Goal: Communication & Community: Share content

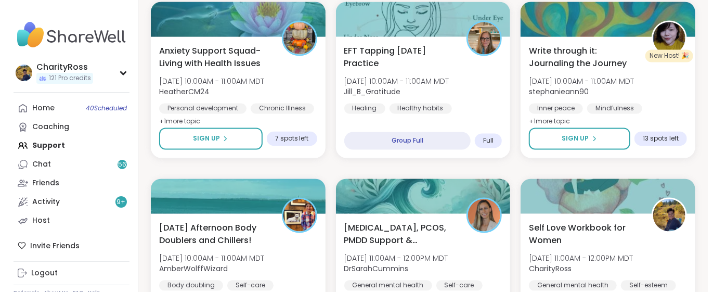
scroll to position [970, 0]
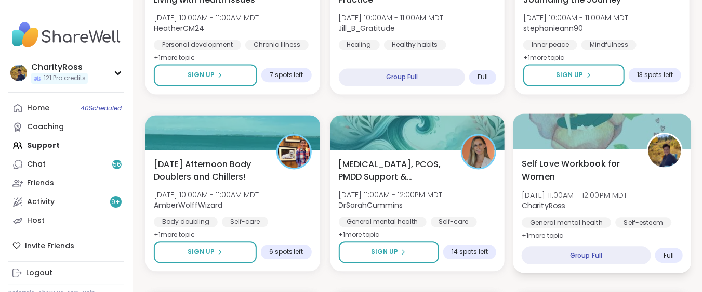
click at [619, 235] on div "Self Love Workbook for Women Mon, Oct 06 | 11:00AM - 12:00PM MDT CharityRoss Ge…" at bounding box center [603, 211] width 178 height 124
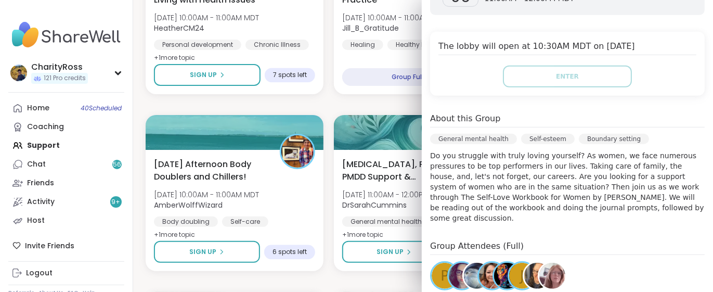
scroll to position [207, 0]
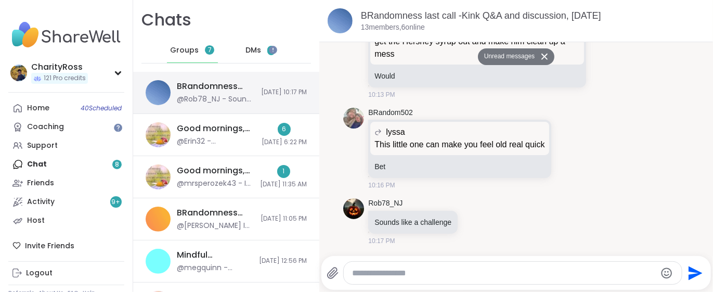
click at [200, 88] on div "BRandomness last call -Kink Q&A and discussion, Oct 05" at bounding box center [216, 86] width 78 height 11
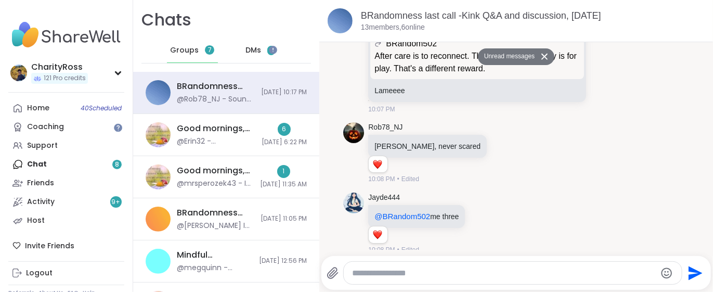
scroll to position [7889, 0]
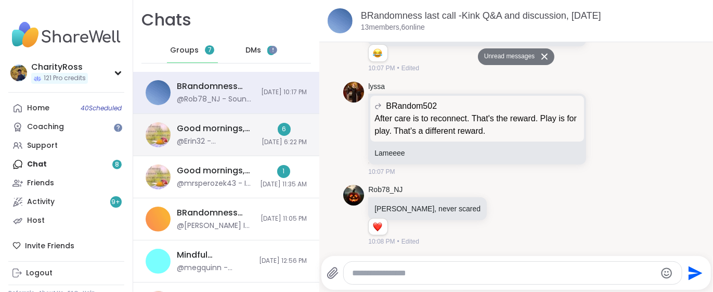
click at [210, 126] on div "Good mornings, Goal and Gratitude's , Oct 05" at bounding box center [216, 128] width 79 height 11
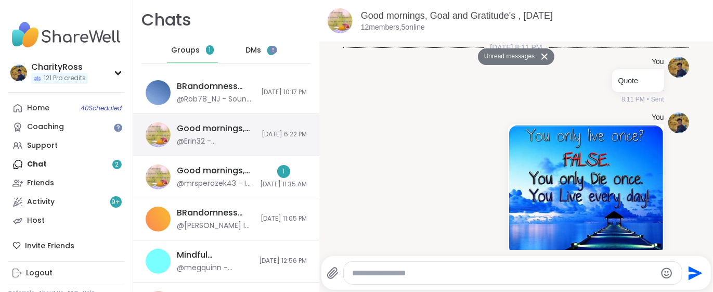
scroll to position [2247, 0]
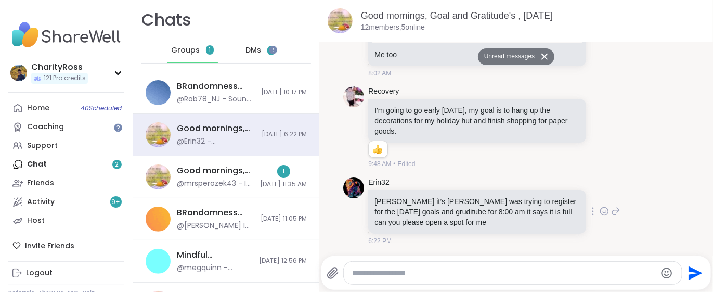
click at [613, 214] on icon at bounding box center [616, 210] width 7 height 7
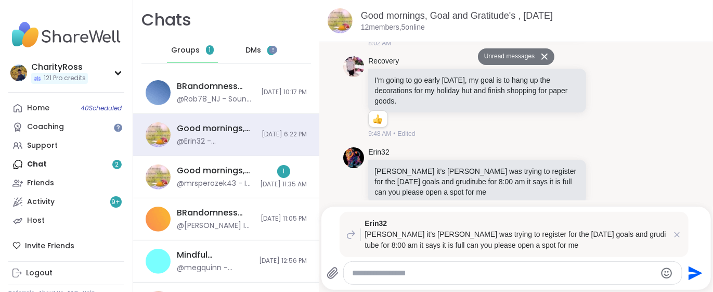
click at [352, 272] on textarea "Type your message" at bounding box center [504, 273] width 304 height 10
type textarea "**********"
click at [686, 272] on icon "Send" at bounding box center [694, 273] width 17 height 17
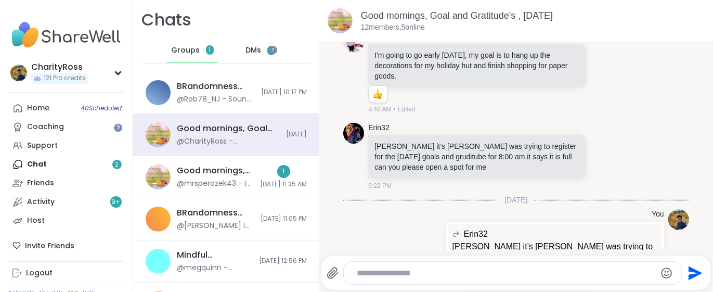
scroll to position [2348, 0]
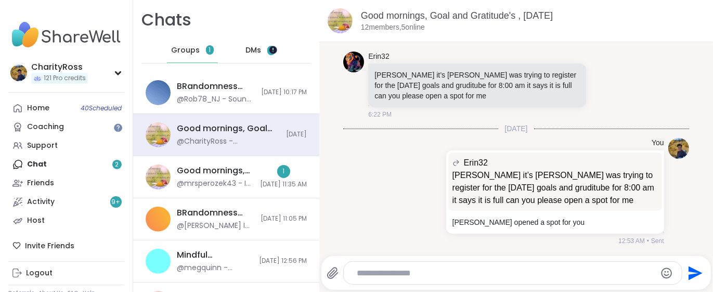
click at [275, 51] on div at bounding box center [272, 49] width 8 height 8
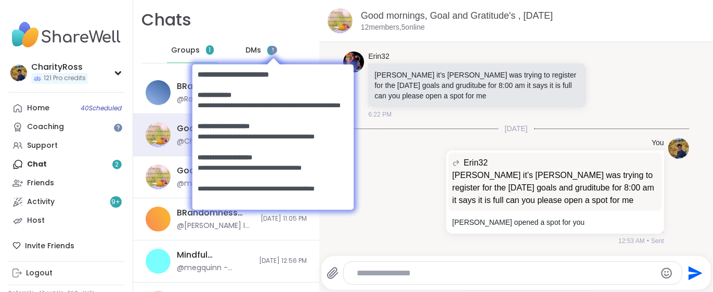
click at [252, 49] on body at bounding box center [272, 135] width 182 height 181
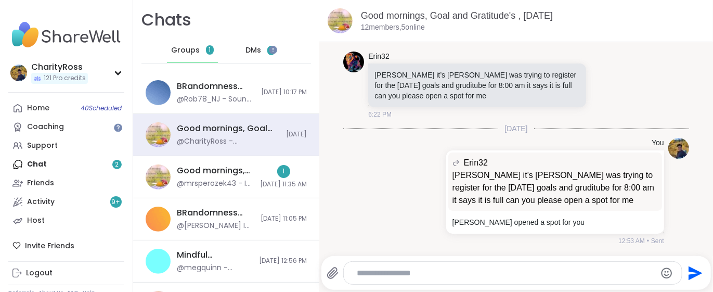
click at [252, 50] on span "DMs" at bounding box center [253, 50] width 16 height 10
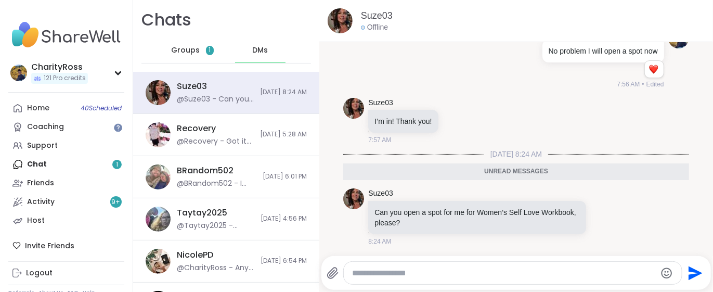
click at [360, 274] on textarea "Type your message" at bounding box center [504, 273] width 304 height 10
type textarea "**********"
click at [688, 273] on icon "Send" at bounding box center [695, 273] width 14 height 14
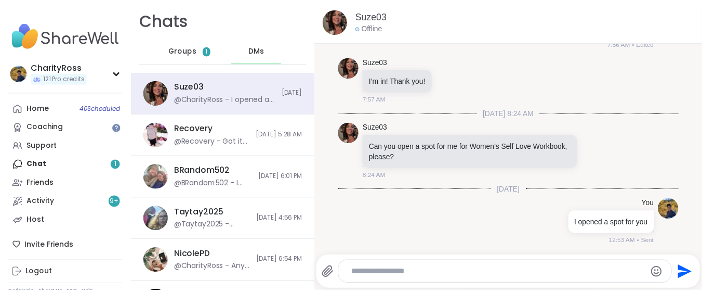
scroll to position [136, 0]
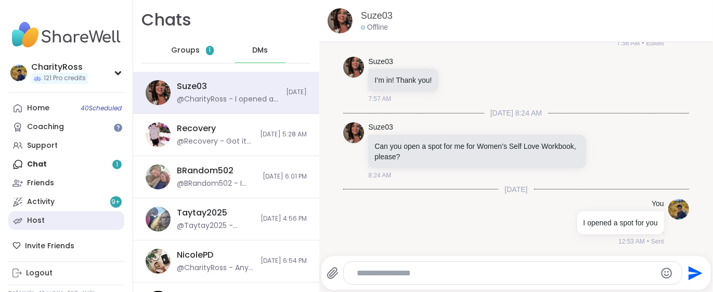
click at [83, 225] on link "Host" at bounding box center [66, 220] width 116 height 19
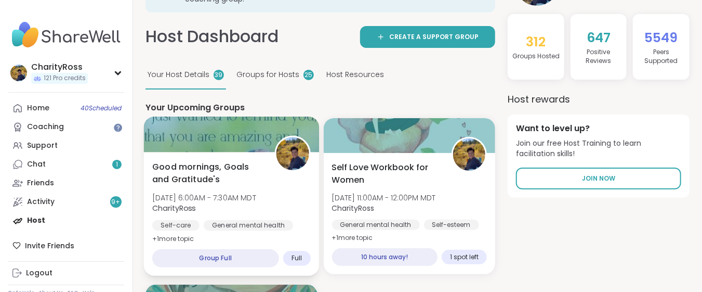
scroll to position [138, 0]
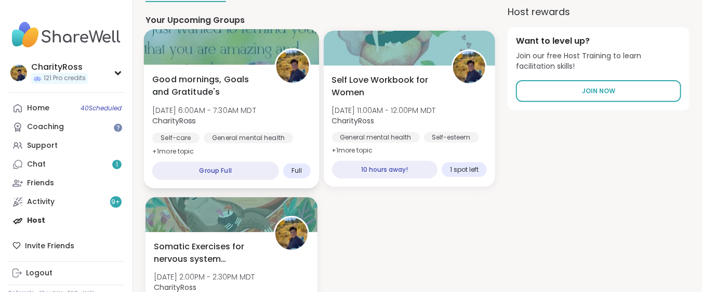
click at [229, 148] on div "Good mornings, Goals and Gratitude's Mon, Oct 06 | 6:00AM - 7:30AM MDT CharityR…" at bounding box center [231, 126] width 175 height 124
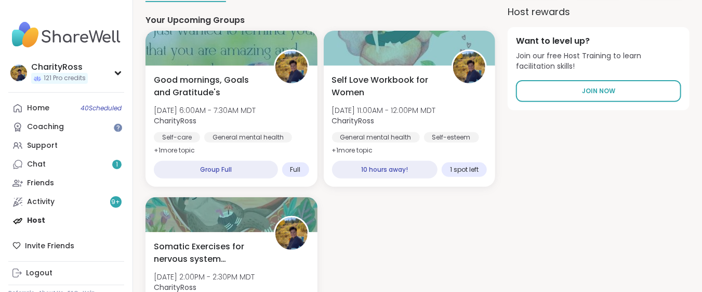
click at [44, 222] on div "Home 40 Scheduled Coaching Support Chat 1 Friends Activity 9 + Host" at bounding box center [66, 164] width 116 height 131
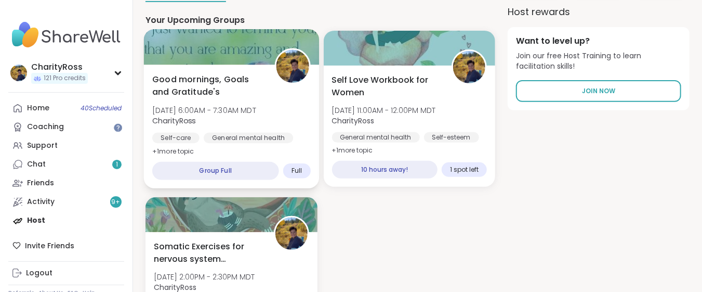
click at [195, 139] on div "Self-care" at bounding box center [175, 138] width 47 height 10
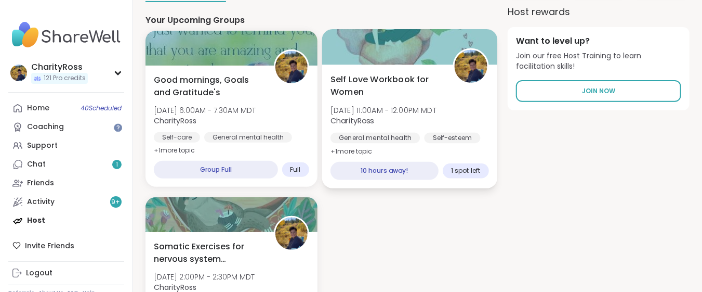
click at [383, 97] on span "Self Love Workbook for Women" at bounding box center [386, 85] width 111 height 25
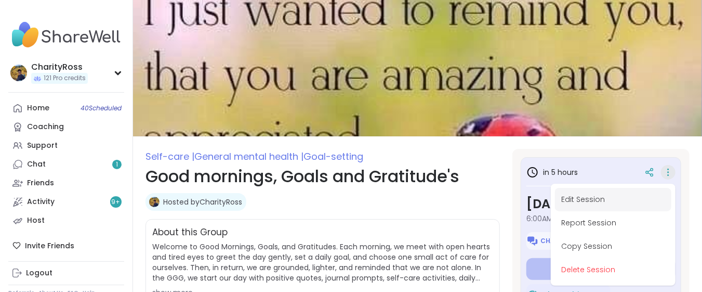
click at [648, 204] on button "Edit Session" at bounding box center [613, 199] width 116 height 23
type textarea "*"
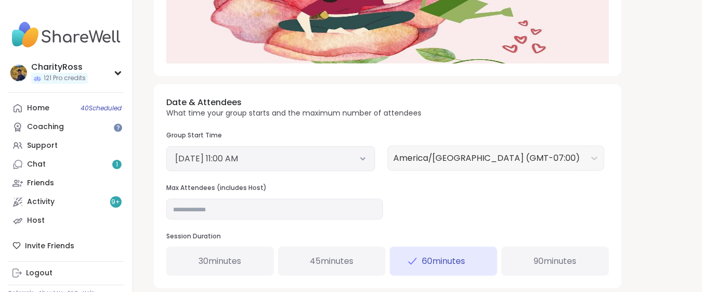
scroll to position [346, 0]
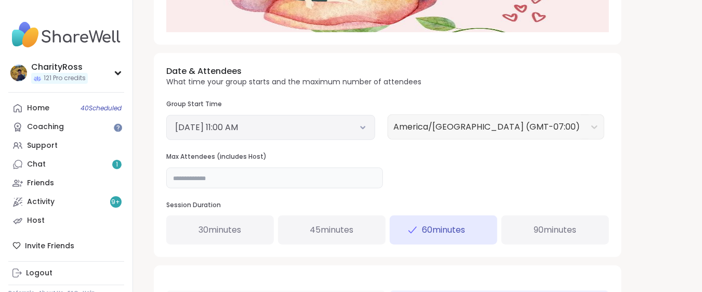
drag, startPoint x: 180, startPoint y: 176, endPoint x: 174, endPoint y: 175, distance: 6.3
click at [174, 175] on input "*" at bounding box center [274, 177] width 217 height 21
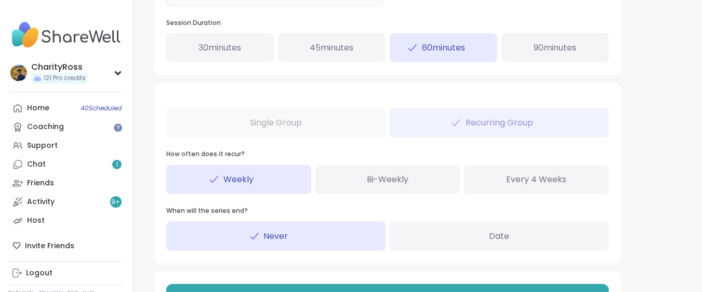
scroll to position [573, 0]
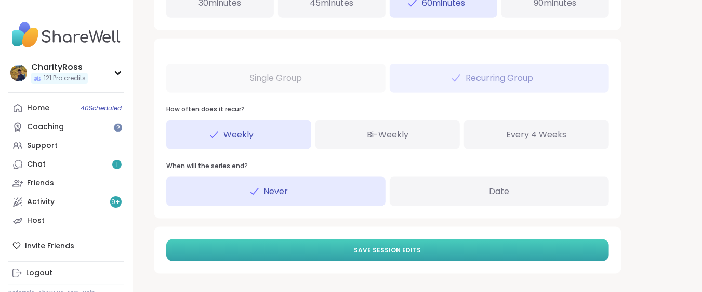
type input "**"
click at [393, 253] on span "Save Session Edits" at bounding box center [388, 249] width 67 height 9
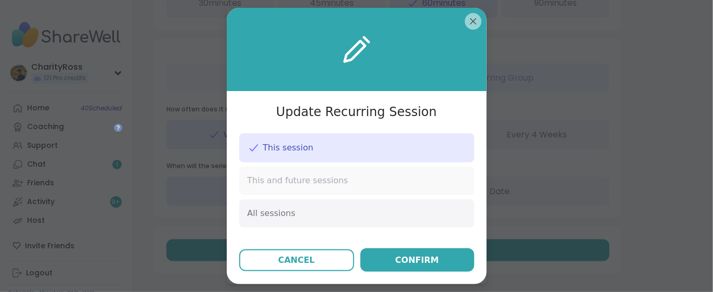
click at [379, 177] on div "This and future sessions" at bounding box center [356, 180] width 235 height 28
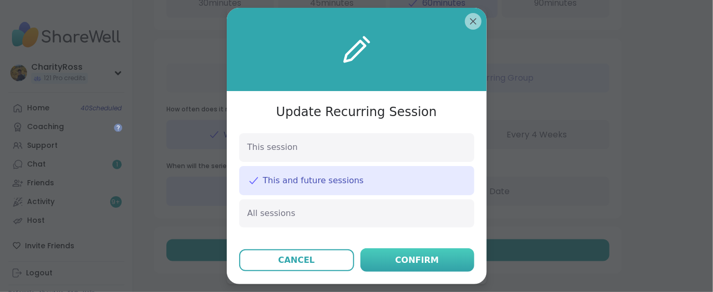
click at [383, 256] on button "Confirm" at bounding box center [417, 259] width 114 height 23
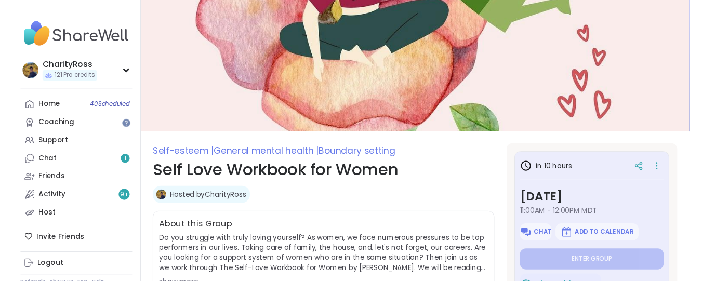
scroll to position [69, 0]
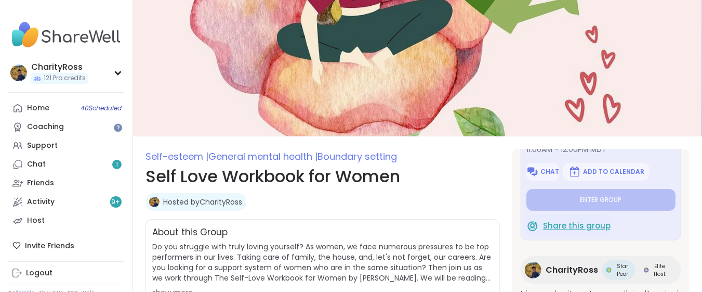
click at [593, 228] on span "Share this group" at bounding box center [577, 226] width 68 height 12
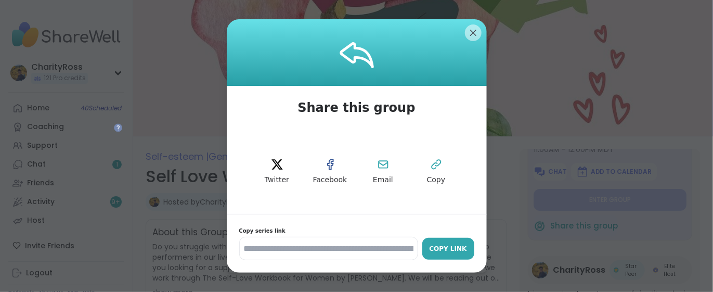
click at [427, 245] on div "Copy Link" at bounding box center [448, 248] width 42 height 9
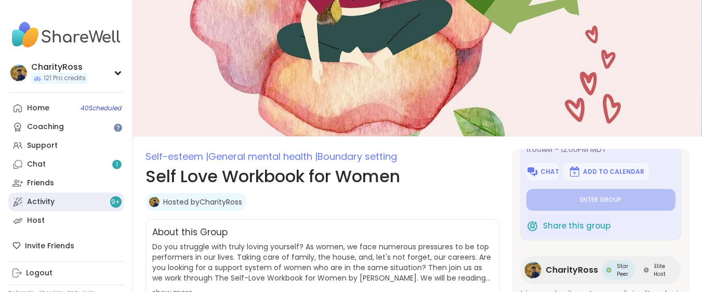
click at [106, 199] on link "Activity 9 +" at bounding box center [66, 201] width 116 height 19
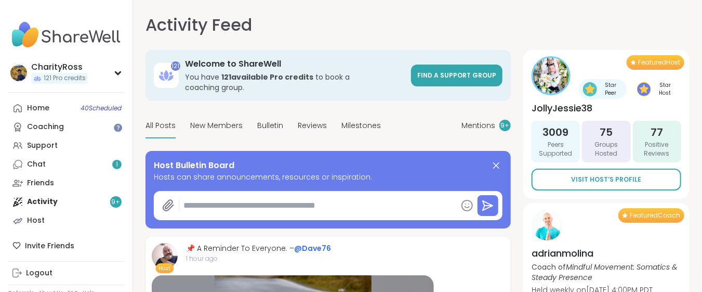
click at [199, 200] on textarea at bounding box center [318, 205] width 278 height 21
paste textarea "**********"
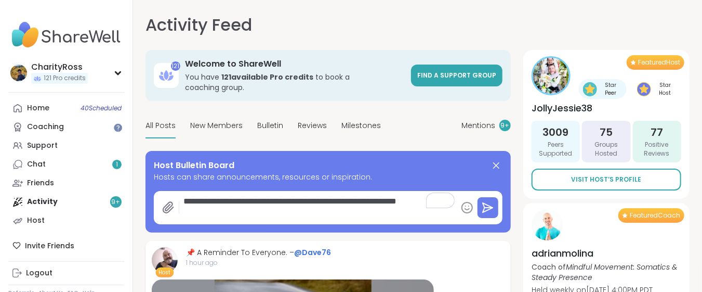
type textarea "*"
type textarea "**********"
click at [486, 201] on icon at bounding box center [488, 207] width 12 height 12
type textarea "*"
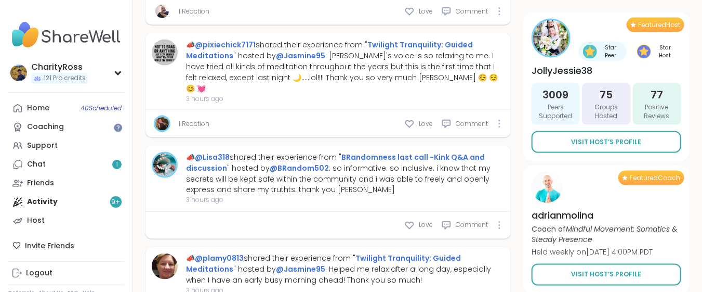
scroll to position [762, 0]
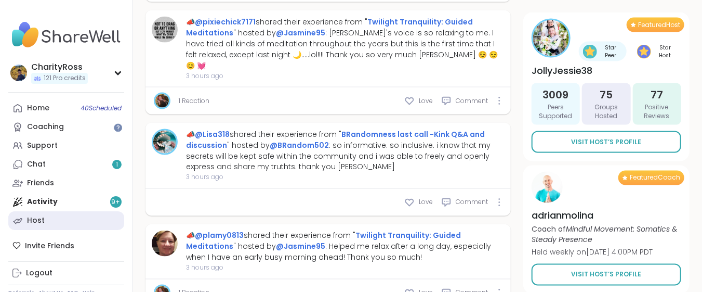
click at [70, 215] on link "Host" at bounding box center [66, 220] width 116 height 19
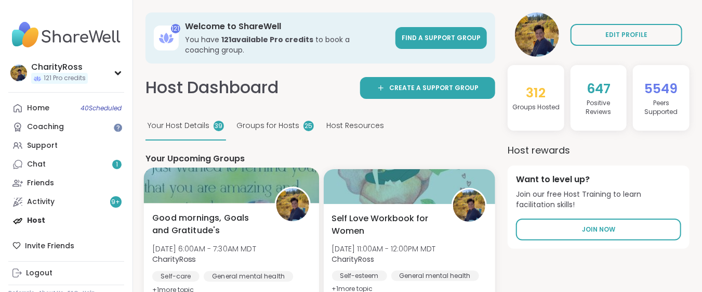
click at [175, 226] on span "Good mornings, Goals and Gratitude's" at bounding box center [207, 223] width 111 height 25
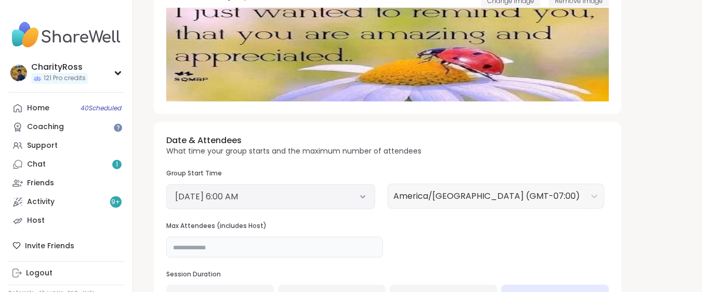
drag, startPoint x: 184, startPoint y: 246, endPoint x: 172, endPoint y: 250, distance: 12.0
click at [172, 250] on input "**" at bounding box center [274, 247] width 217 height 21
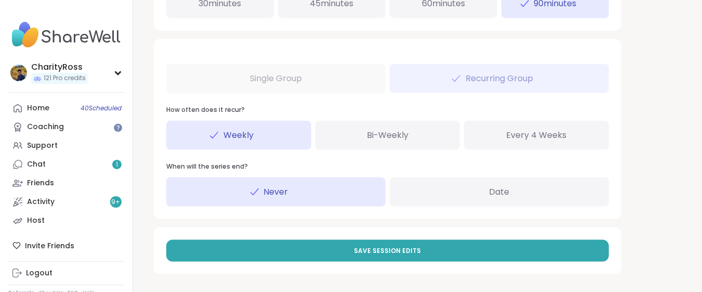
scroll to position [573, 0]
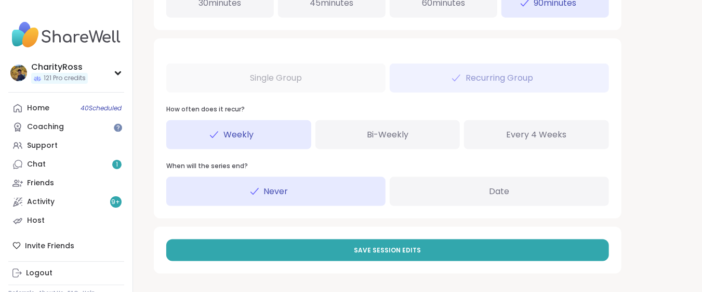
type input "**"
click at [386, 246] on span "Save Session Edits" at bounding box center [388, 249] width 67 height 9
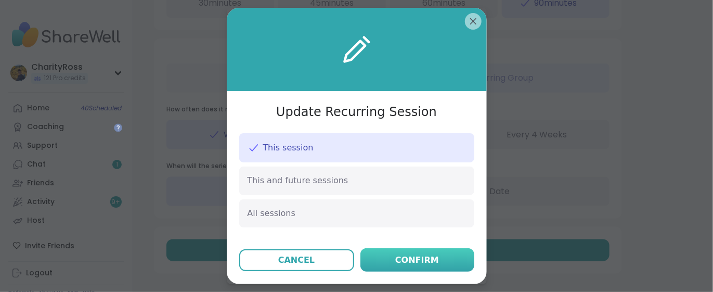
click at [390, 255] on button "Confirm" at bounding box center [417, 259] width 114 height 23
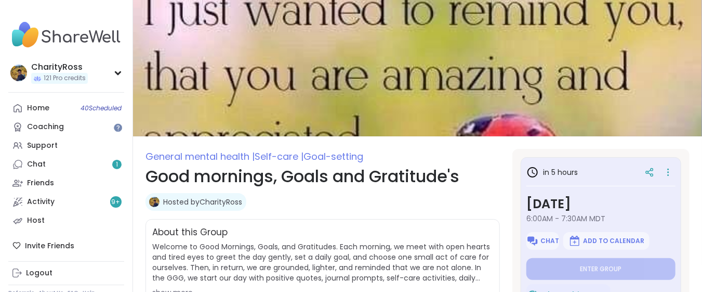
scroll to position [69, 0]
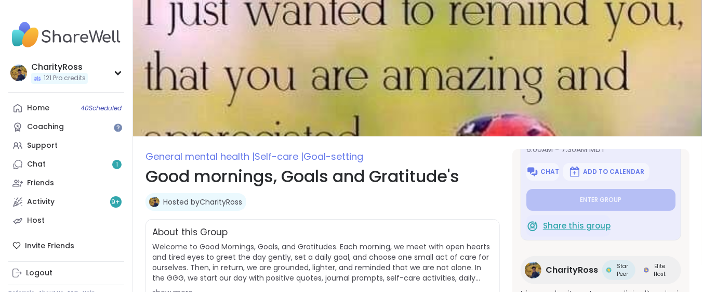
click at [561, 228] on span "Share this group" at bounding box center [577, 226] width 68 height 12
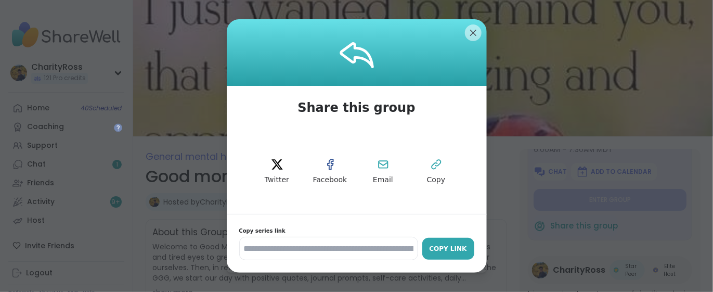
click at [457, 248] on div "Copy Link" at bounding box center [448, 248] width 42 height 9
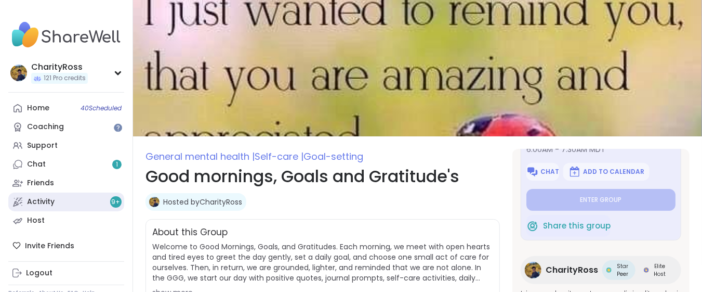
click at [70, 199] on link "Activity 9 +" at bounding box center [66, 201] width 116 height 19
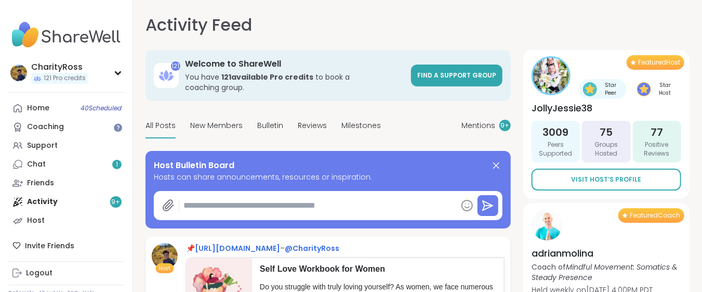
click at [186, 195] on textarea at bounding box center [318, 205] width 278 height 21
paste textarea "**********"
type textarea "*"
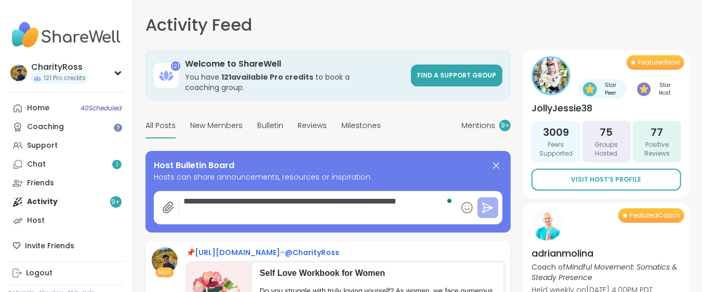
type textarea "**********"
click at [483, 201] on icon at bounding box center [488, 207] width 12 height 12
type textarea "*"
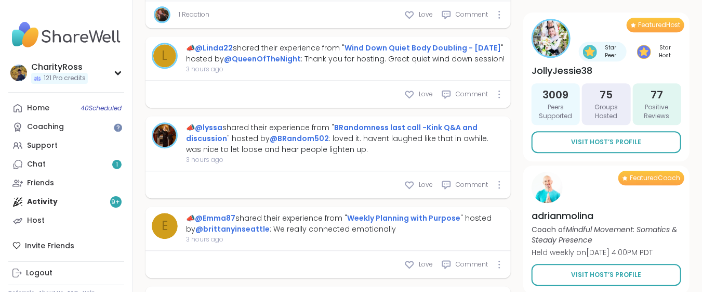
scroll to position [1184, 0]
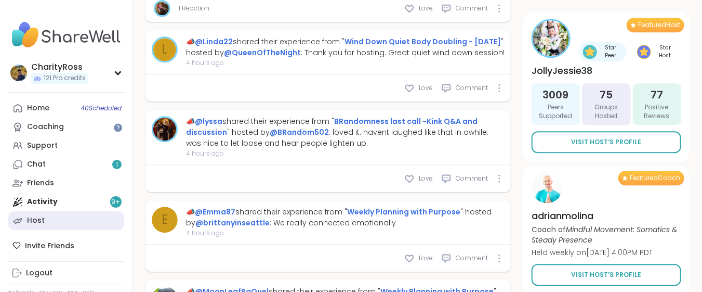
click at [43, 218] on div "Host" at bounding box center [36, 220] width 18 height 10
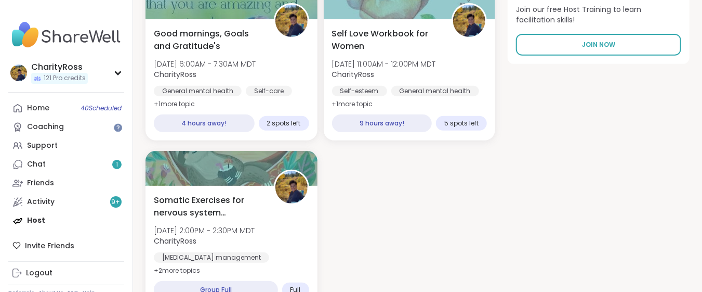
scroll to position [207, 0]
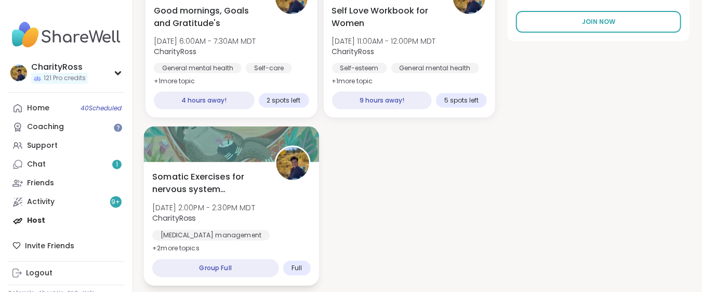
click at [289, 227] on div "Somatic Exercises for nervous system regulation Mon, Oct 06 | 2:00PM - 2:30PM M…" at bounding box center [231, 212] width 158 height 85
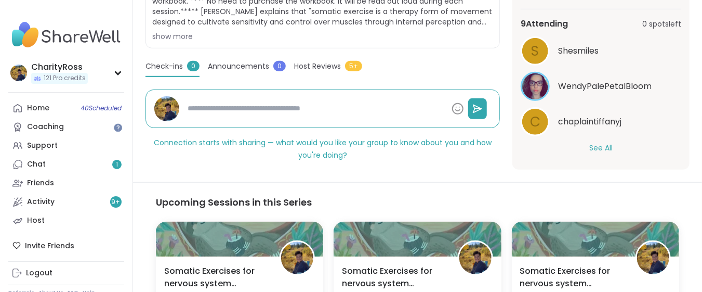
scroll to position [346, 0]
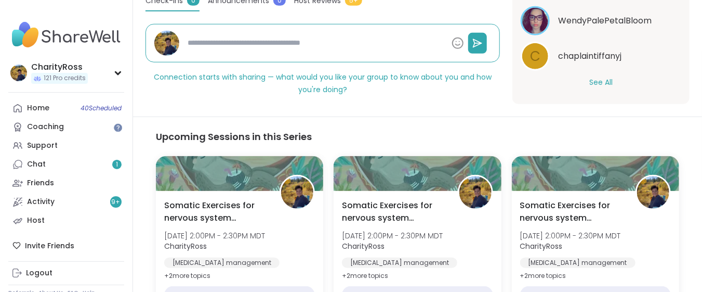
click at [590, 81] on button "See All" at bounding box center [601, 82] width 23 height 11
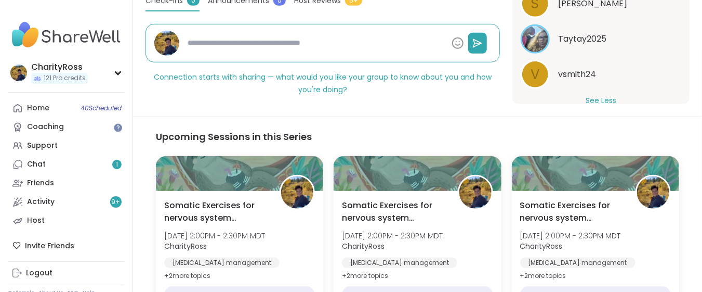
scroll to position [360, 0]
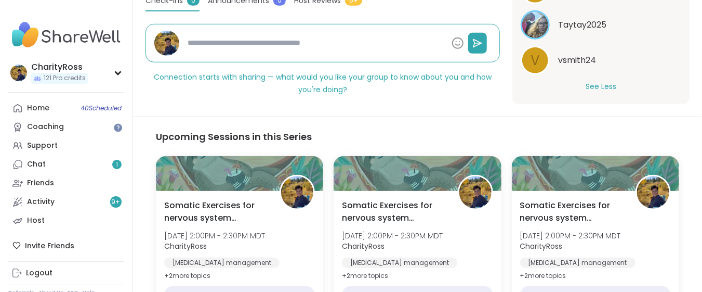
click at [590, 84] on button "See Less" at bounding box center [601, 86] width 31 height 11
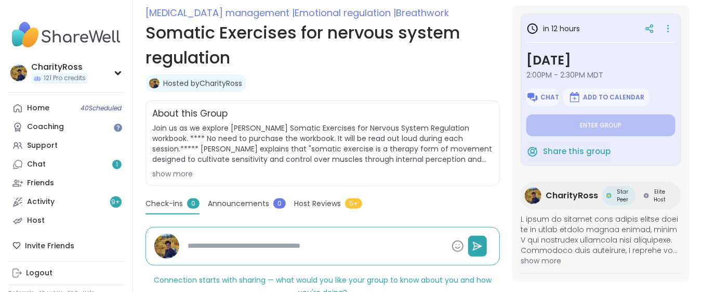
scroll to position [138, 0]
